Goal: Information Seeking & Learning: Learn about a topic

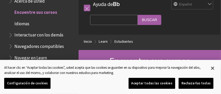
scroll to position [7, 0]
click at [126, 42] on link "Estudiantes" at bounding box center [123, 42] width 19 height 7
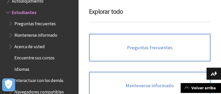
scroll to position [488, 0]
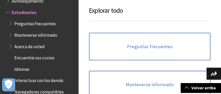
click at [114, 9] on h3 "Explorar todo" at bounding box center [149, 13] width 121 height 15
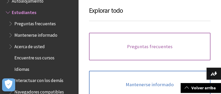
click at [147, 44] on link "Preguntas frecuentes" at bounding box center [149, 47] width 121 height 28
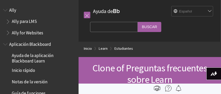
scroll to position [458, 0]
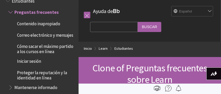
click at [103, 27] on input "Search Query" at bounding box center [114, 27] width 48 height 10
click at [103, 27] on input "curso" at bounding box center [114, 27] width 48 height 10
type input "curso trabajo sociales"
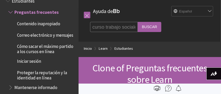
click at [157, 28] on input "Buscar" at bounding box center [150, 27] width 24 height 10
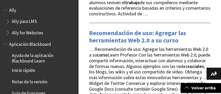
scroll to position [605, 0]
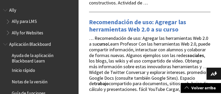
click at [22, 70] on span "Inicio rápido" at bounding box center [23, 69] width 23 height 7
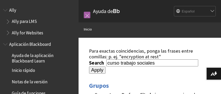
scroll to position [475, 0]
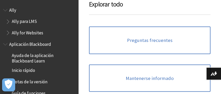
scroll to position [446, 0]
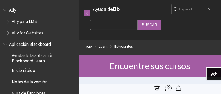
scroll to position [492, 0]
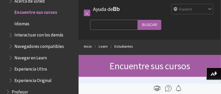
click at [33, 11] on span "Encuentre sus cursos" at bounding box center [35, 11] width 43 height 7
click at [27, 13] on span "Encuentre sus cursos" at bounding box center [35, 11] width 43 height 7
click at [18, 12] on span "Encuentre sus cursos" at bounding box center [35, 11] width 43 height 7
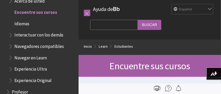
click at [18, 12] on span "Encuentre sus cursos" at bounding box center [35, 11] width 43 height 7
click at [27, 12] on span "Encuentre sus cursos" at bounding box center [35, 11] width 43 height 7
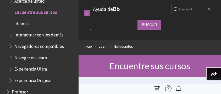
click at [27, 12] on span "Encuentre sus cursos" at bounding box center [35, 11] width 43 height 7
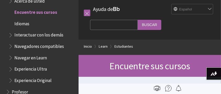
click at [27, 12] on span "Encuentre sus cursos" at bounding box center [35, 11] width 43 height 7
click at [27, 36] on span "Interactuar con los demás" at bounding box center [38, 34] width 49 height 7
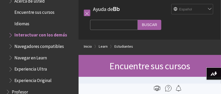
click at [27, 36] on span "Interactuar con los demás" at bounding box center [40, 34] width 53 height 7
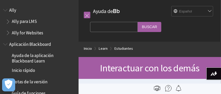
scroll to position [515, 0]
